Goal: Task Accomplishment & Management: Complete application form

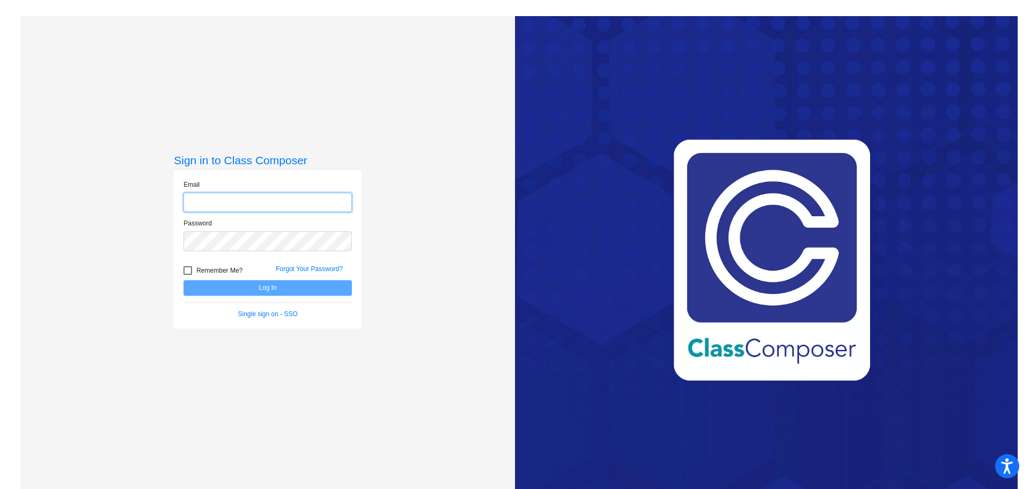
click at [302, 202] on input "email" at bounding box center [268, 203] width 168 height 20
type input "[EMAIL_ADDRESS][DOMAIN_NAME]"
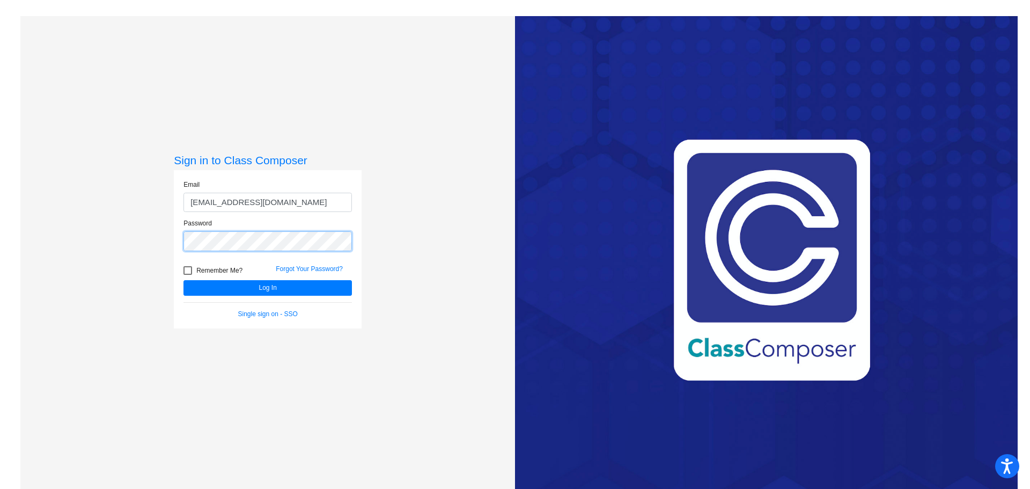
click at [184, 280] on button "Log In" at bounding box center [268, 288] width 168 height 16
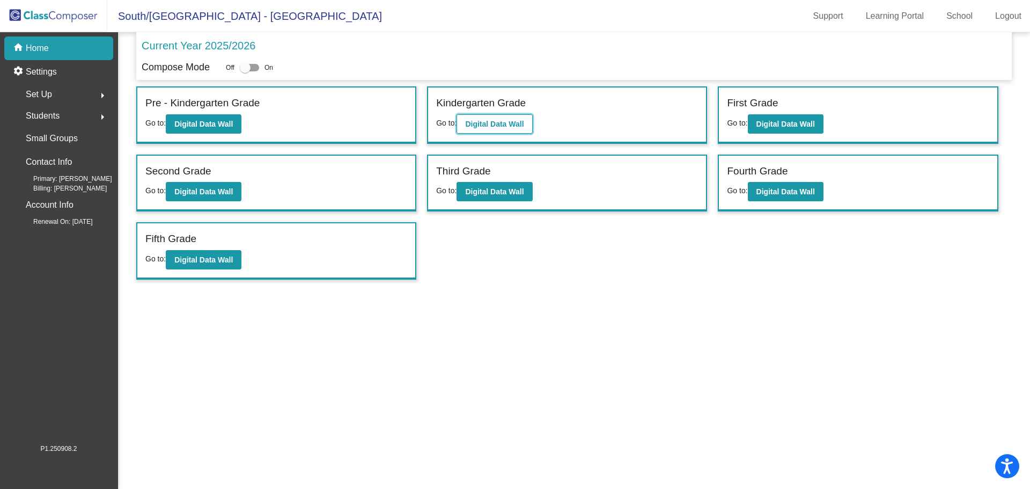
click at [509, 120] on b "Digital Data Wall" at bounding box center [494, 124] width 58 height 9
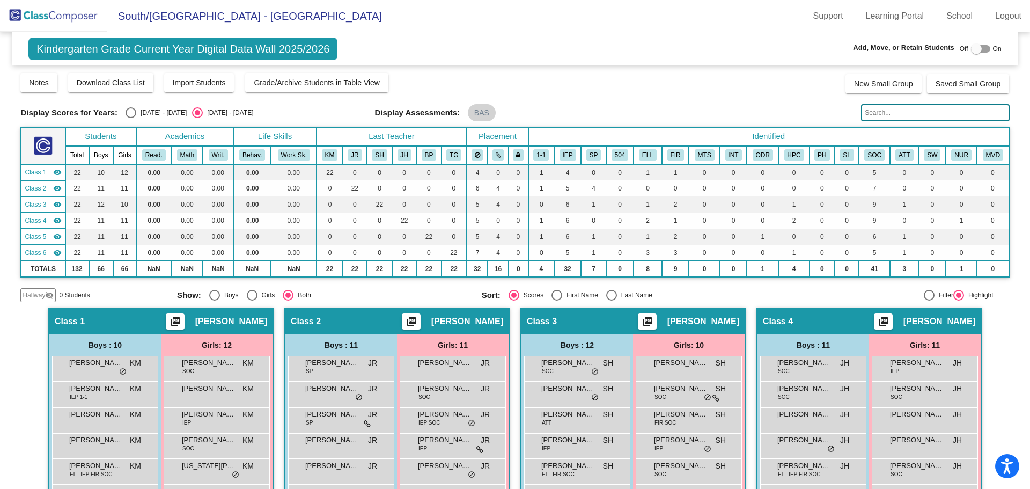
click at [38, 295] on span "Hallway" at bounding box center [34, 295] width 23 height 10
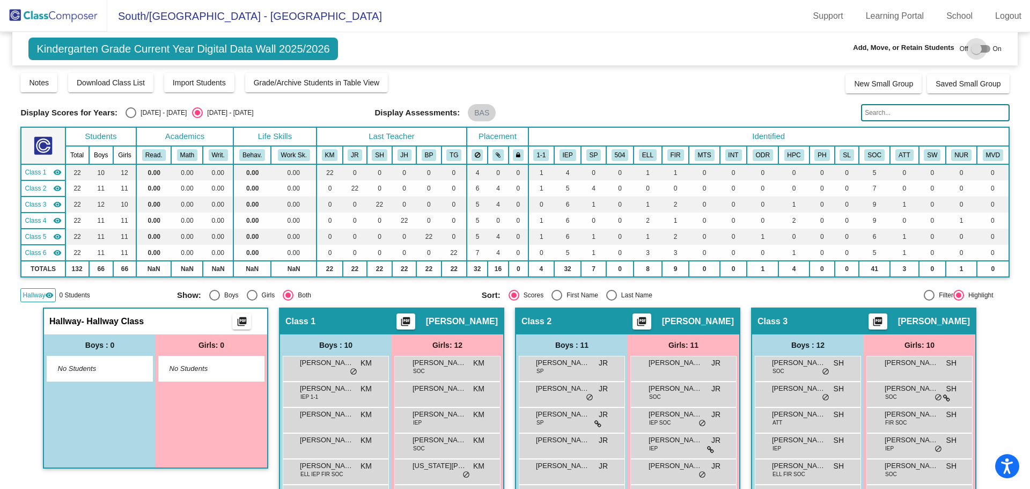
click at [974, 50] on div at bounding box center [976, 48] width 11 height 11
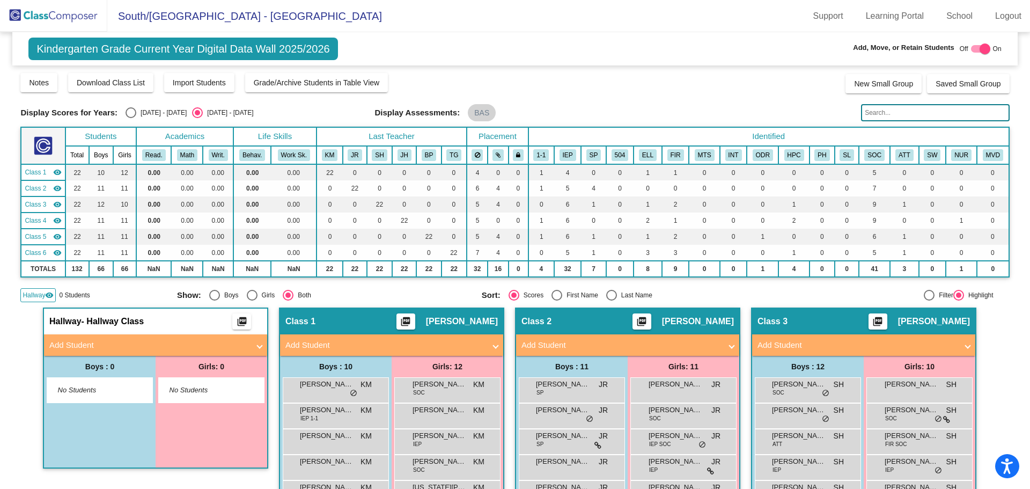
checkbox input "true"
click at [116, 343] on mat-panel-title "Add Student" at bounding box center [149, 345] width 200 height 12
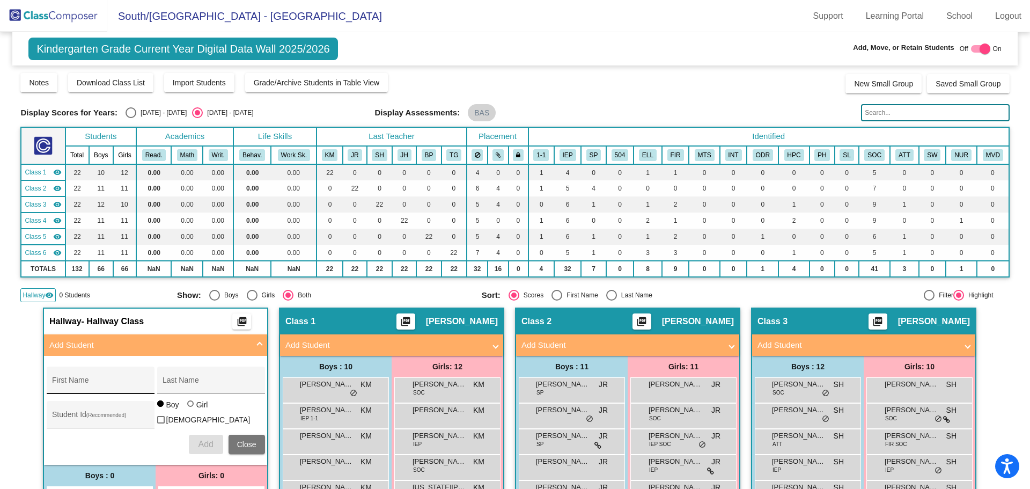
click at [78, 382] on input "First Name" at bounding box center [100, 384] width 97 height 9
click at [74, 383] on input "[PERSON_NAME]" at bounding box center [100, 384] width 97 height 9
click at [169, 386] on input "Last Name" at bounding box center [211, 384] width 97 height 9
click at [72, 386] on input "[PERSON_NAME]" at bounding box center [100, 384] width 97 height 9
type input "[PERSON_NAME]"
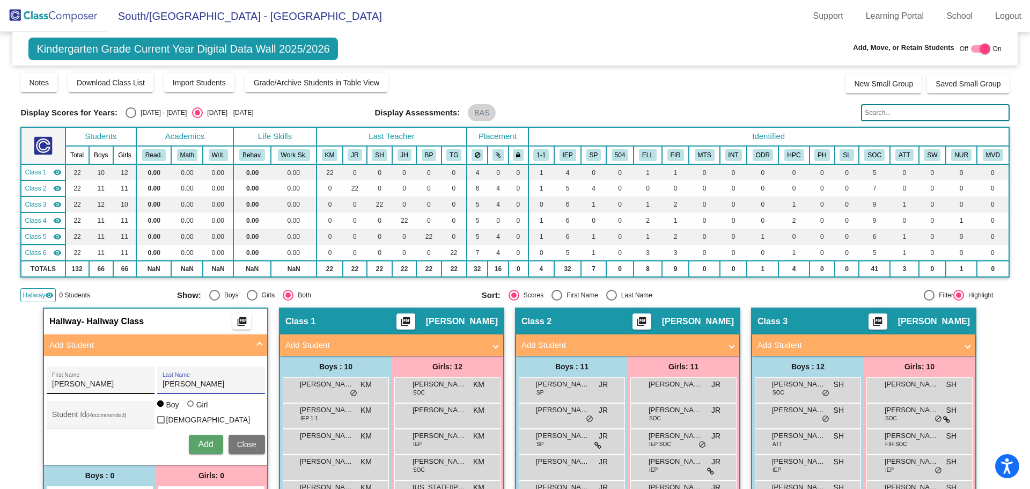
type input "[PERSON_NAME]"
click at [206, 439] on span "Add" at bounding box center [205, 443] width 15 height 9
click at [48, 294] on mat-icon "visibility" at bounding box center [49, 295] width 9 height 9
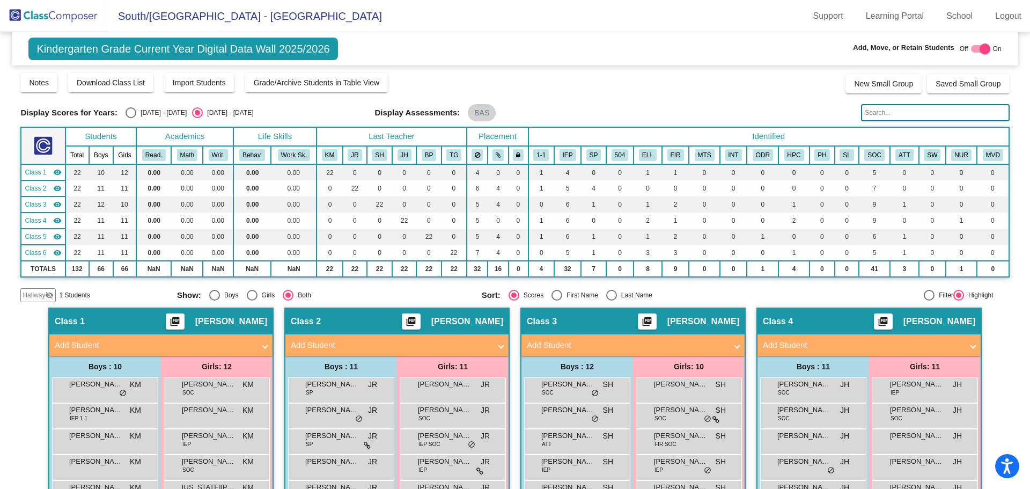
click at [48, 294] on mat-icon "visibility_off" at bounding box center [49, 295] width 9 height 9
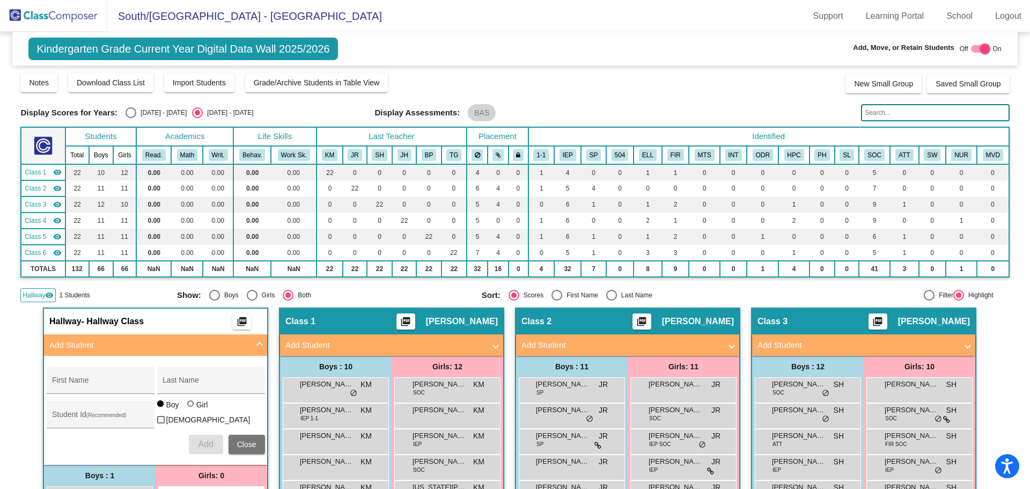
click at [118, 294] on div "Hallway visibility 1 Students" at bounding box center [94, 295] width 148 height 14
